Goal: Navigation & Orientation: Find specific page/section

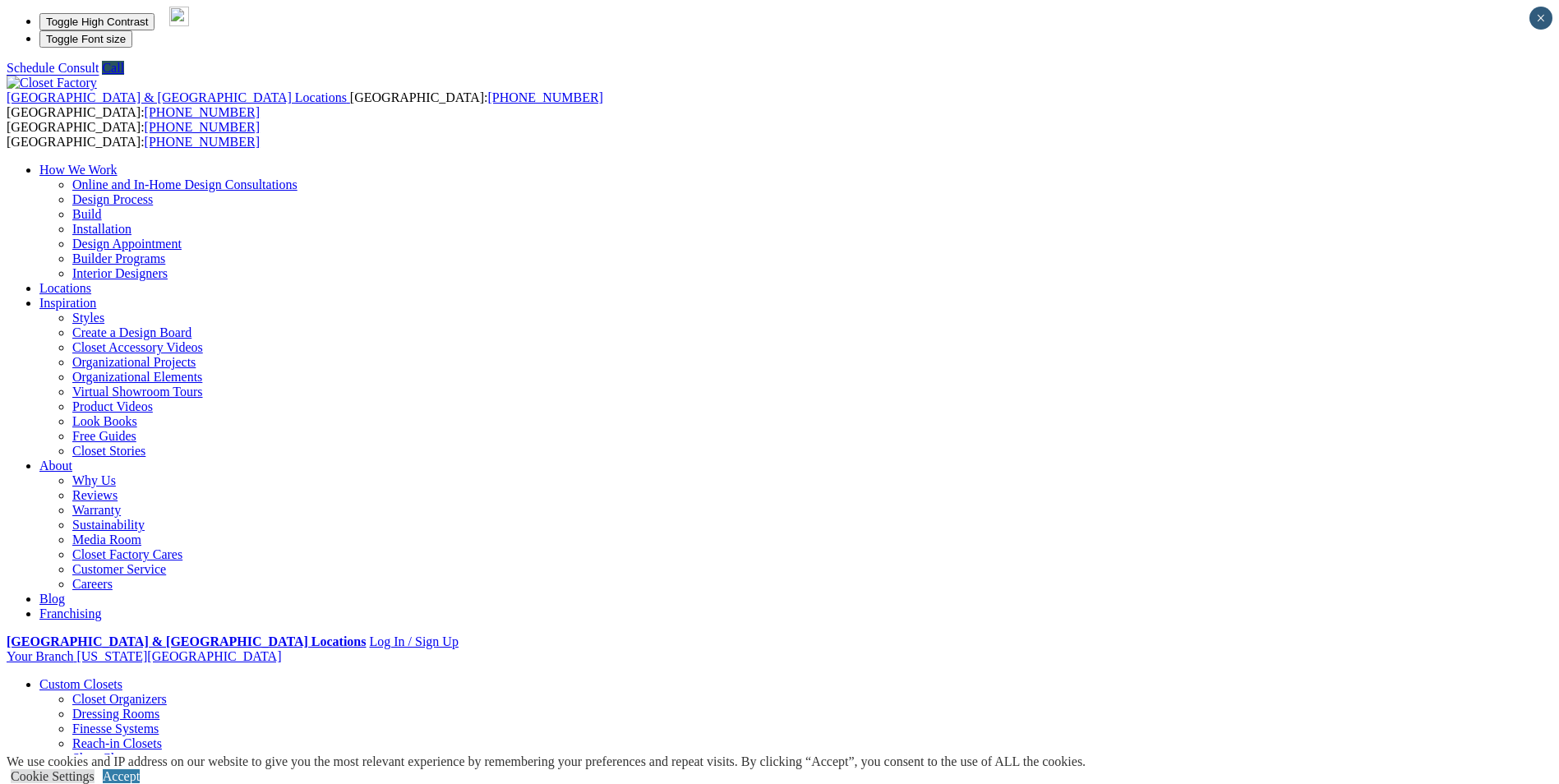
click at [156, 766] on link "Walk-in Closets" at bounding box center [114, 773] width 84 height 14
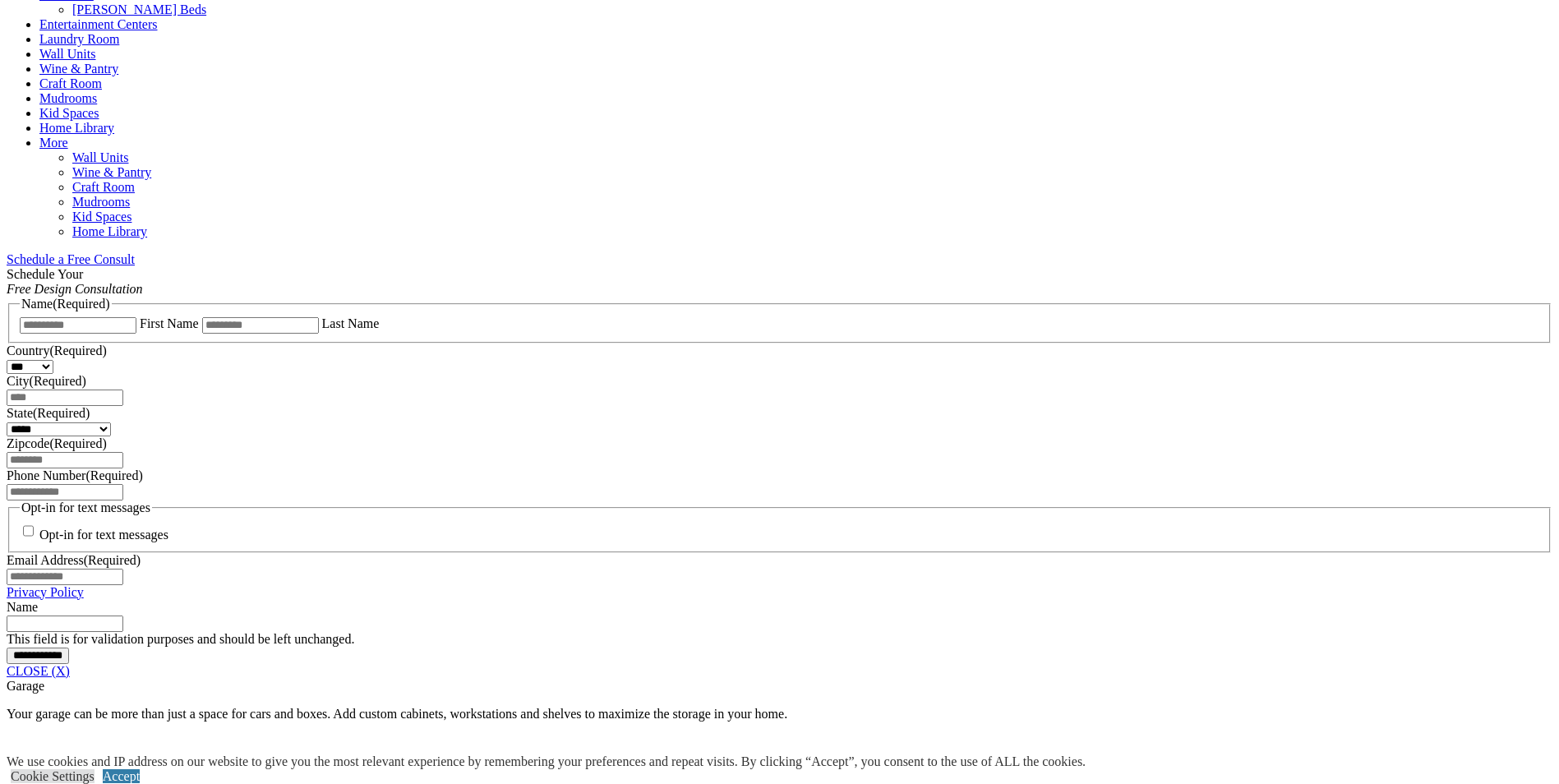
scroll to position [822, 0]
